Goal: Task Accomplishment & Management: Use online tool/utility

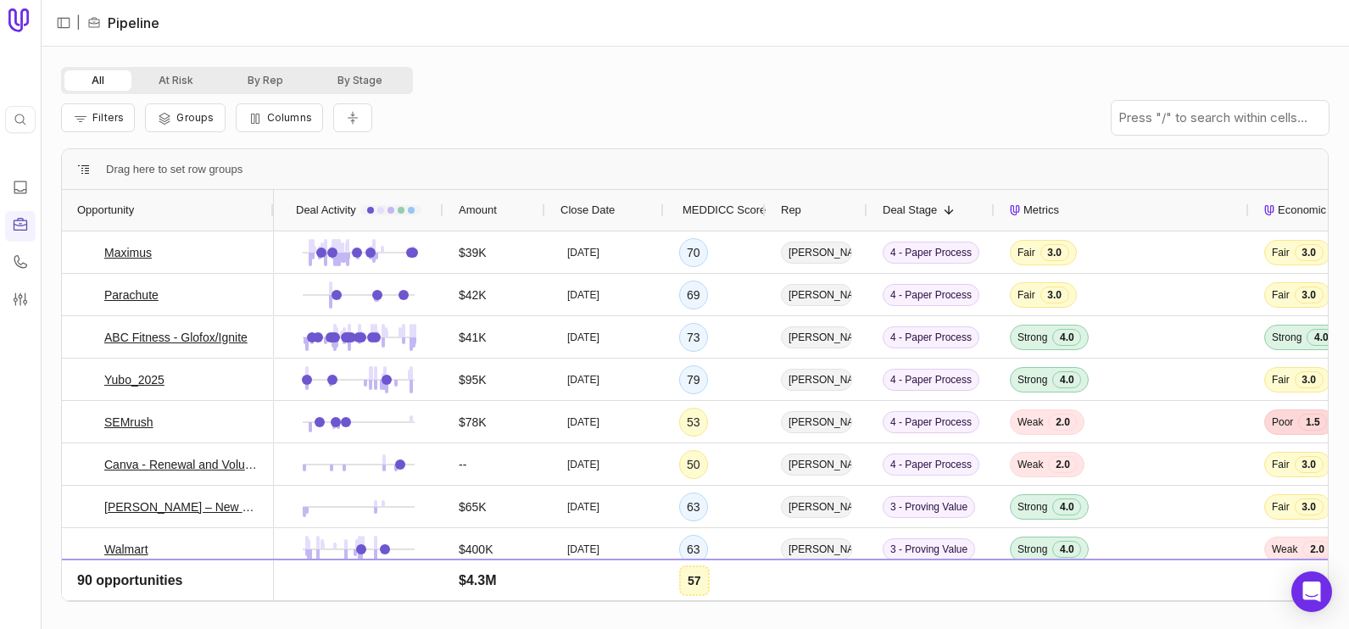
click at [721, 212] on span "MEDDICC Score" at bounding box center [723, 210] width 83 height 20
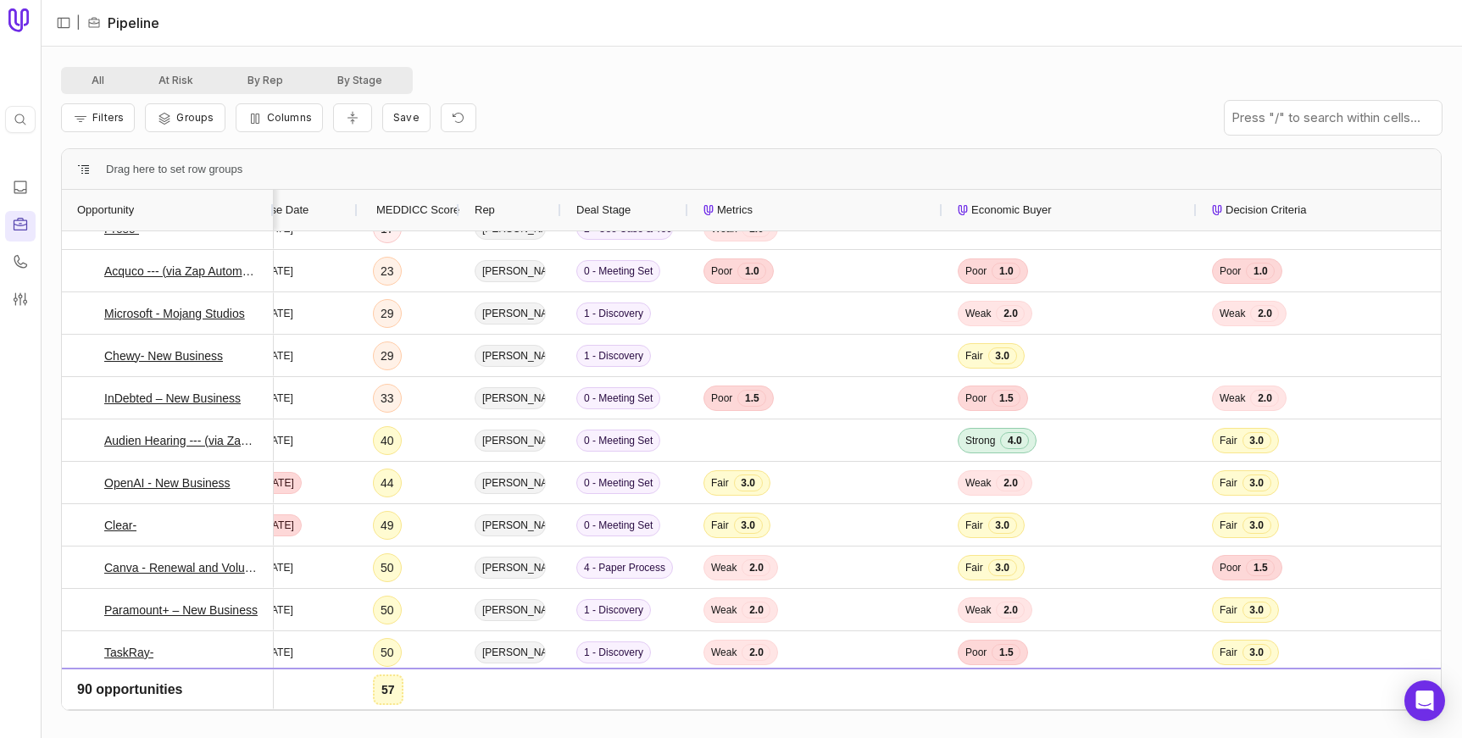
click at [23, 216] on icon at bounding box center [20, 224] width 17 height 17
click at [98, 128] on button "Filters" at bounding box center [98, 117] width 74 height 29
click at [261, 117] on button "Columns" at bounding box center [279, 117] width 87 height 29
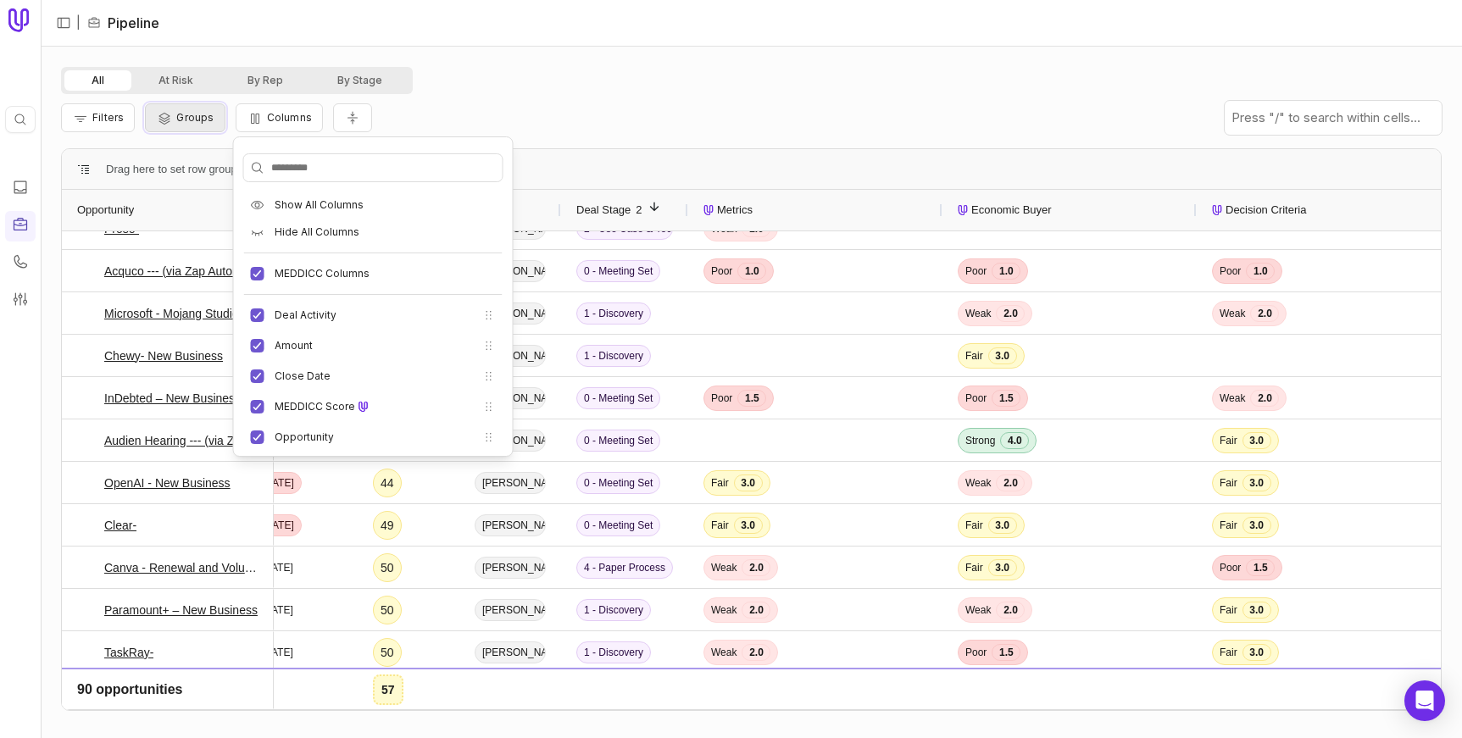
click at [192, 115] on span "Groups" at bounding box center [194, 117] width 37 height 13
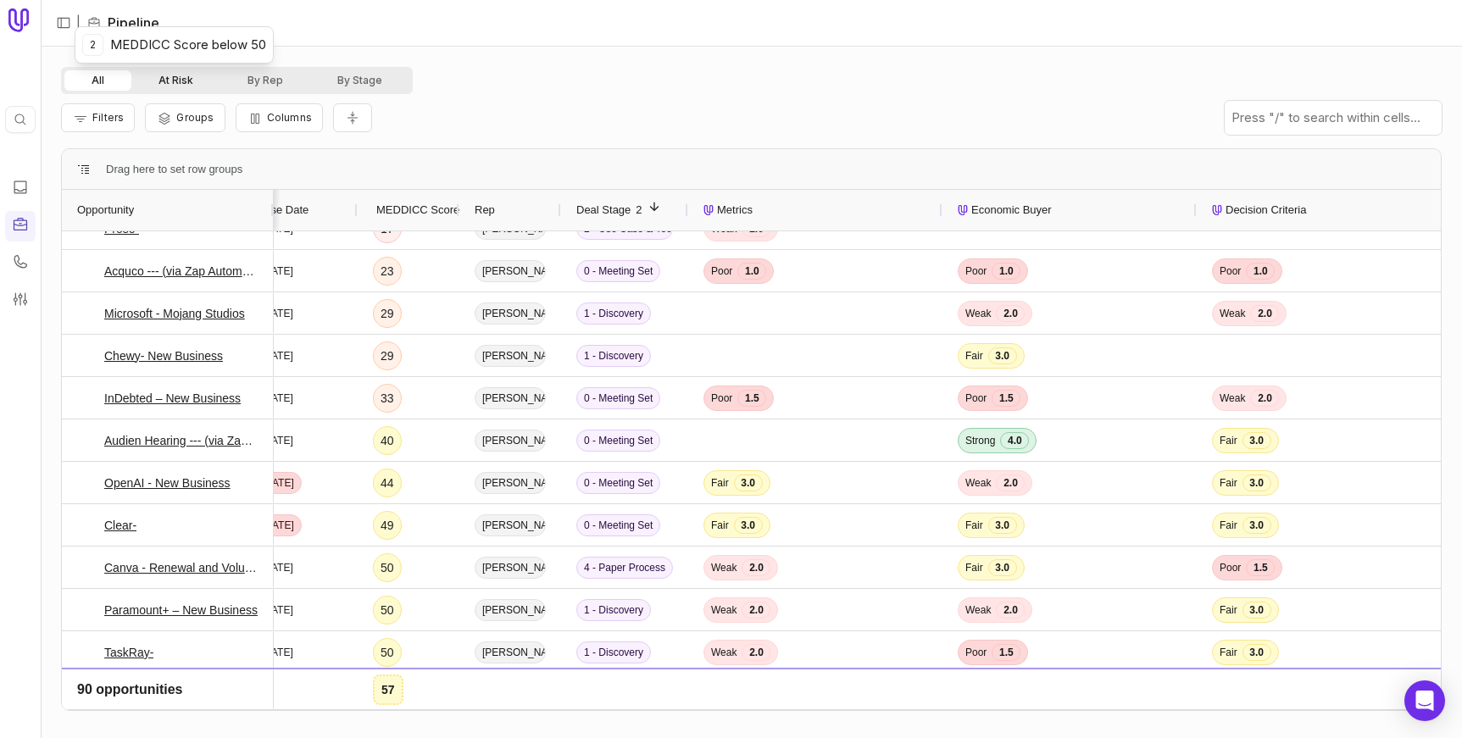
click at [192, 79] on button "At Risk" at bounding box center [175, 80] width 89 height 20
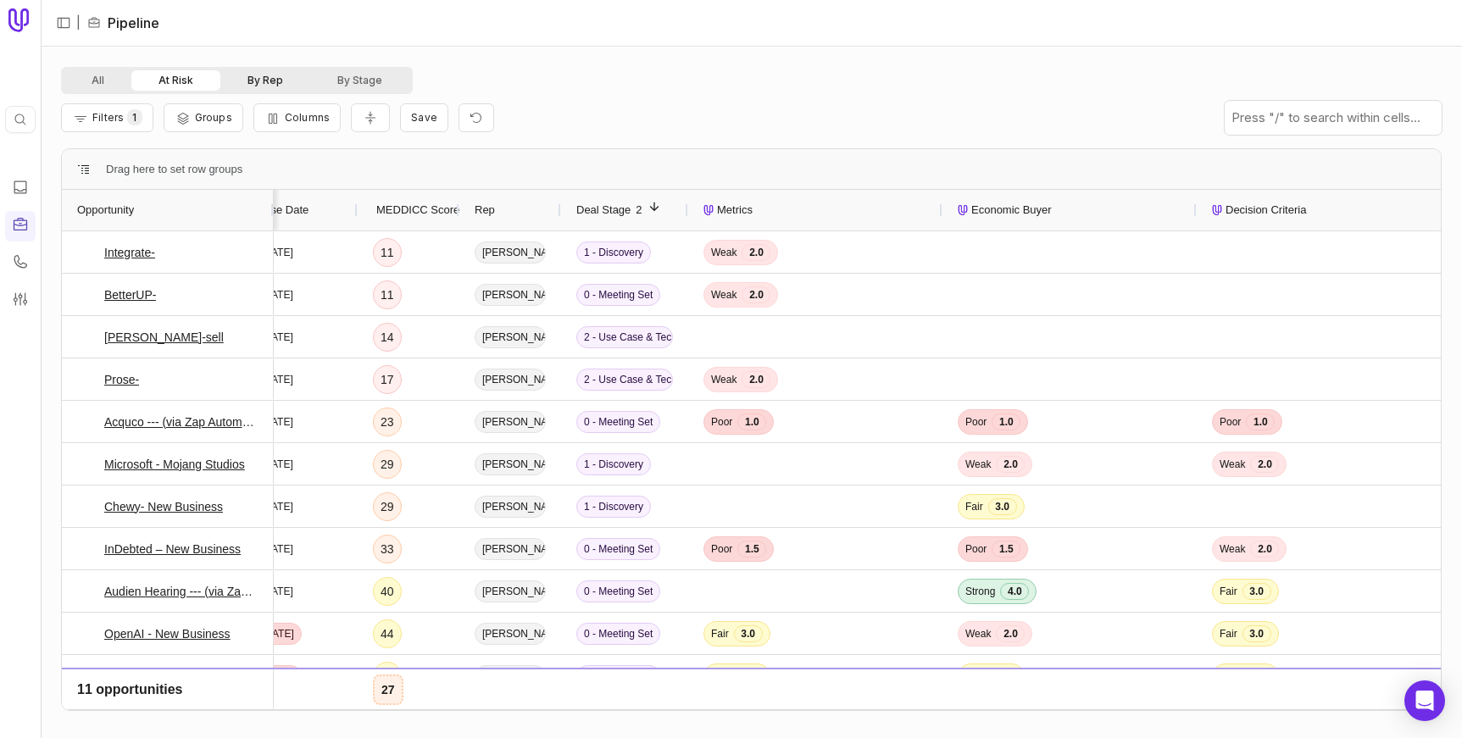
click at [287, 74] on button "By Rep" at bounding box center [265, 80] width 90 height 20
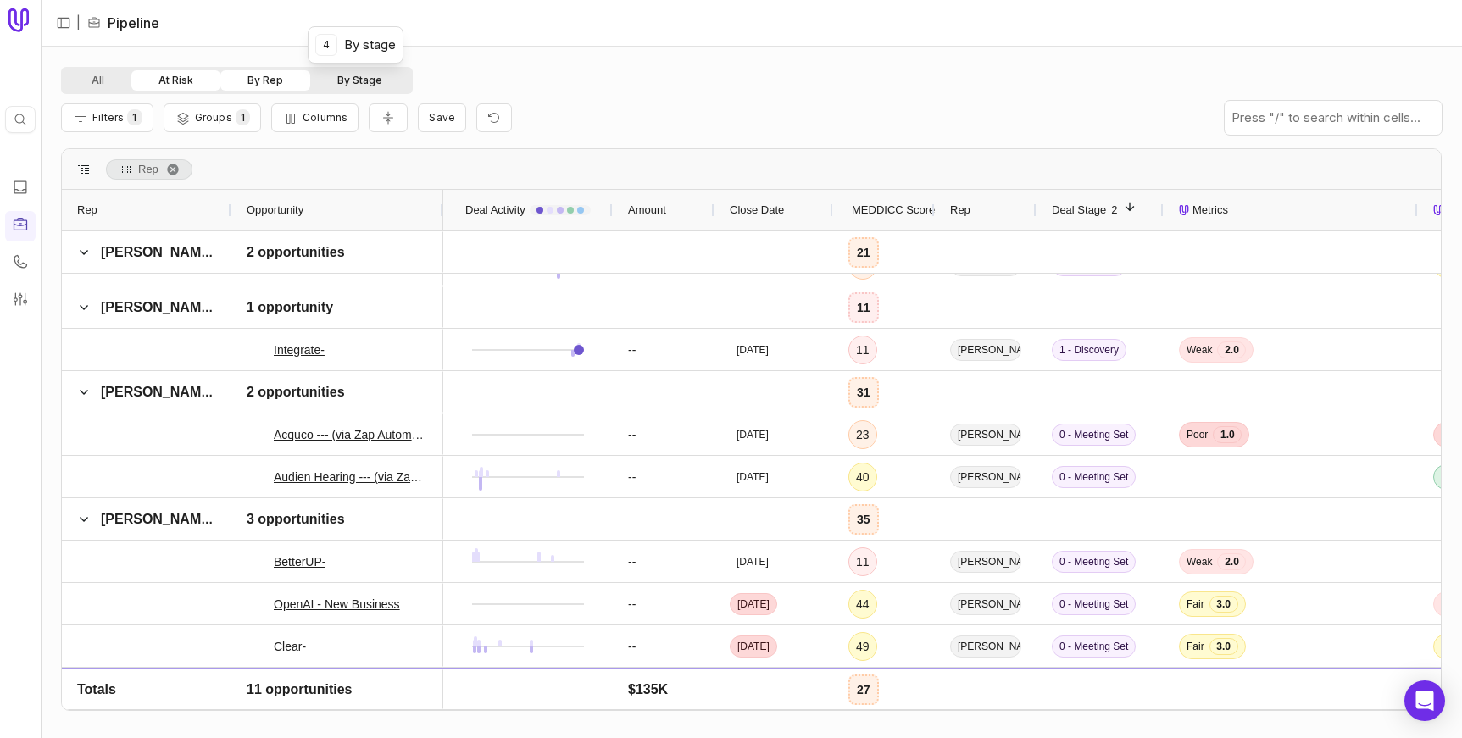
click at [356, 81] on button "By Stage" at bounding box center [359, 80] width 99 height 20
